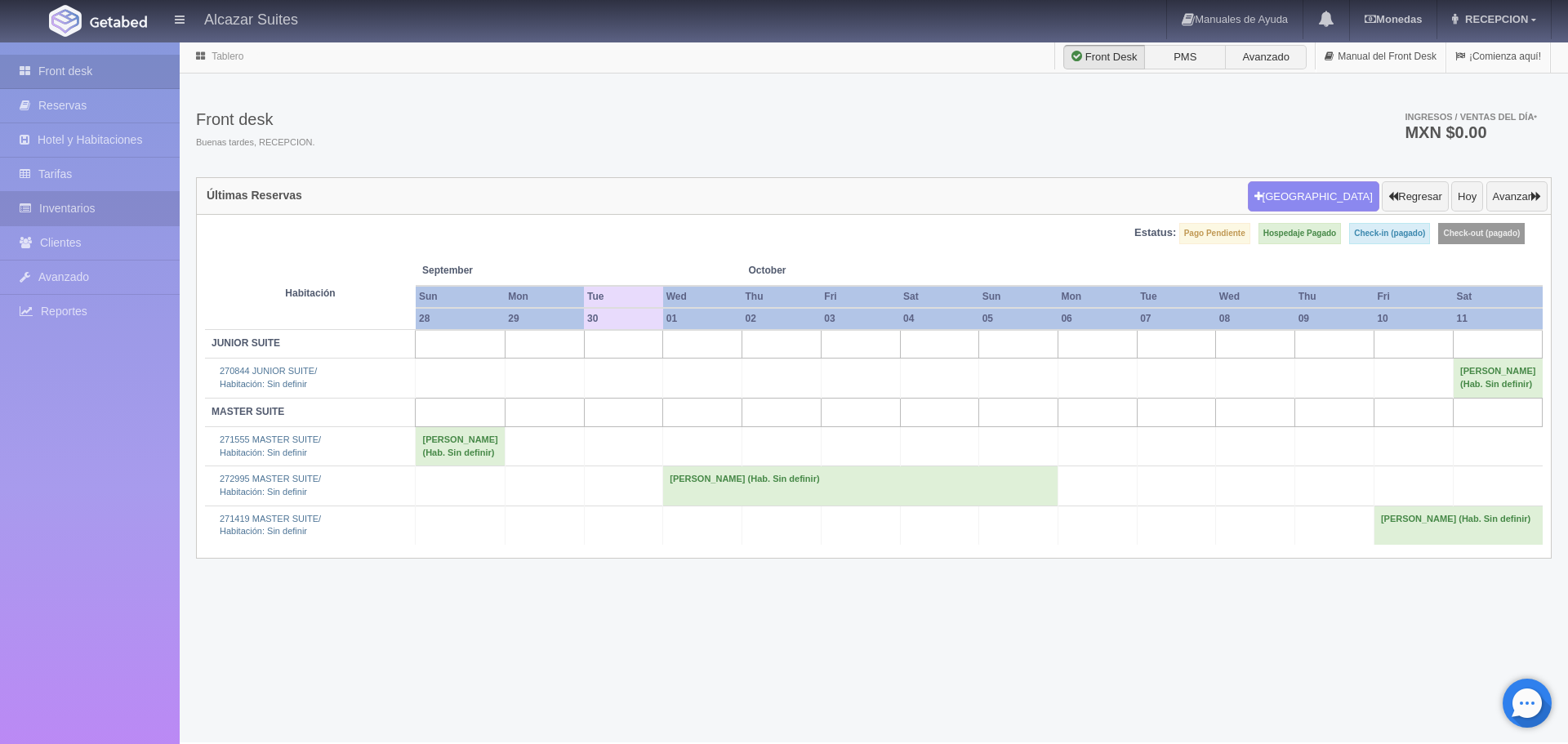
click at [106, 195] on link "Inventarios" at bounding box center [89, 208] width 179 height 34
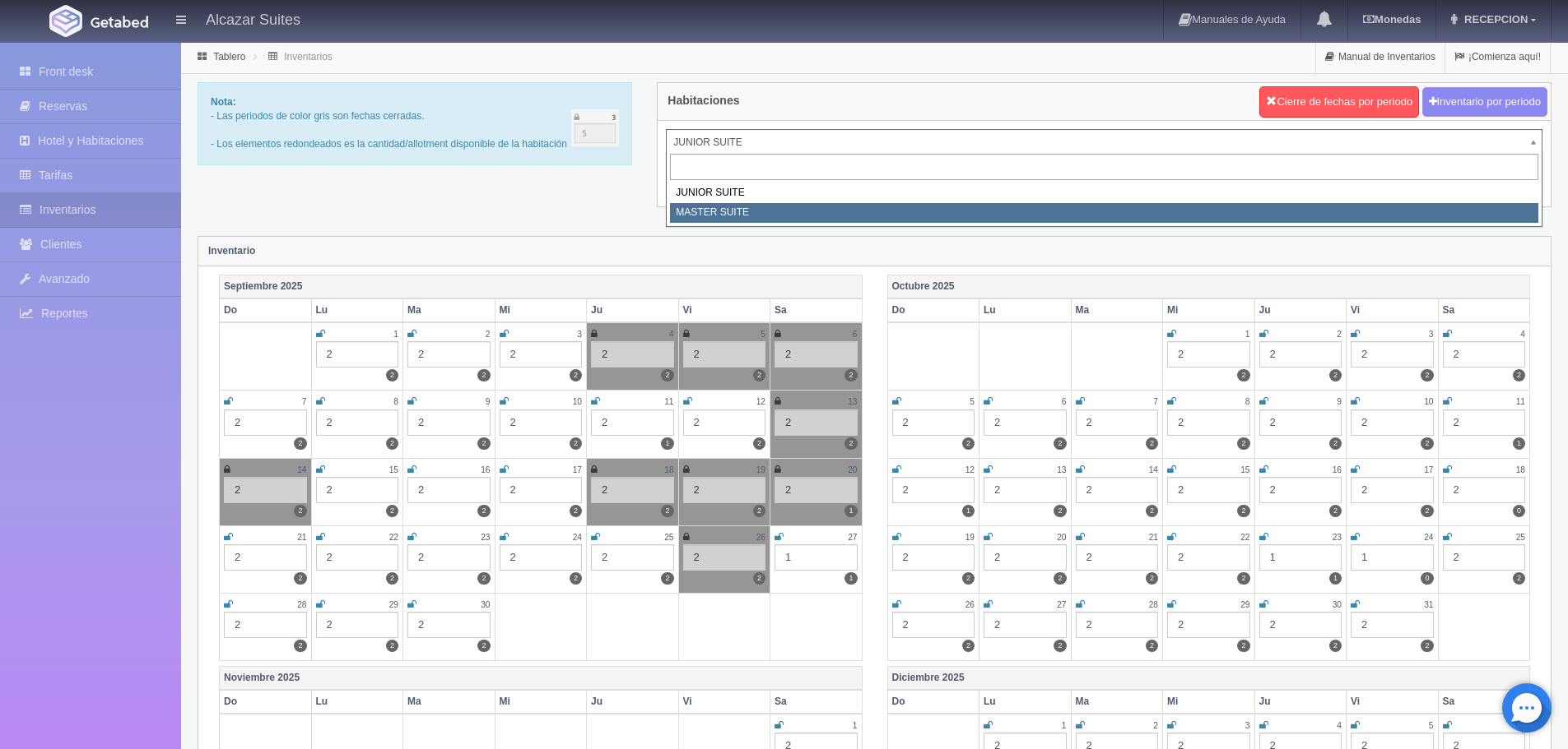
select select "305"
